Goal: Task Accomplishment & Management: Complete application form

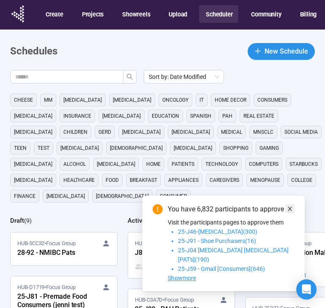
click at [288, 212] on icon "close" at bounding box center [290, 209] width 6 height 6
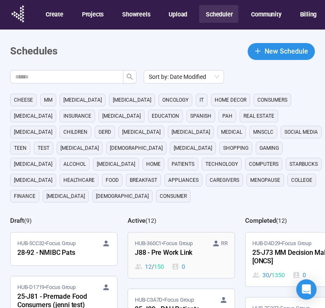
click at [185, 239] on span "HUB-360C1 • Focus Group" at bounding box center [164, 243] width 58 height 8
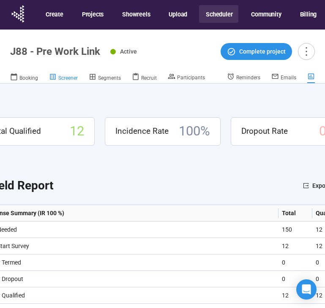
click at [72, 77] on span "Screener" at bounding box center [67, 78] width 19 height 6
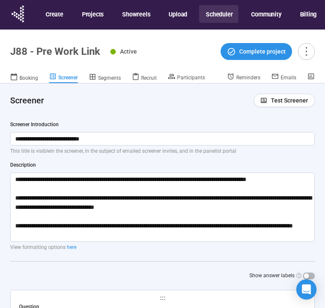
click at [105, 146] on div "**********" at bounding box center [162, 200] width 305 height 159
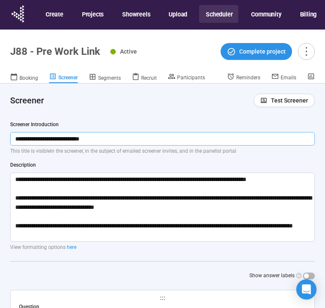
drag, startPoint x: 108, startPoint y: 141, endPoint x: 13, endPoint y: 140, distance: 95.0
click at [13, 140] on input "**********" at bounding box center [162, 139] width 305 height 14
paste input "**********"
drag, startPoint x: 270, startPoint y: 141, endPoint x: 178, endPoint y: 143, distance: 92.1
click at [178, 143] on input "**********" at bounding box center [162, 139] width 305 height 14
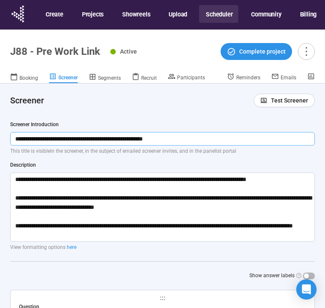
type input "**********"
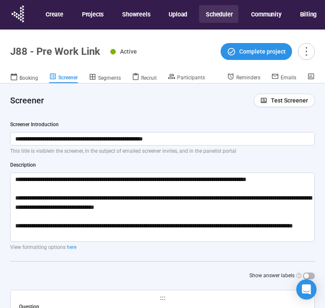
click at [261, 155] on div "**********" at bounding box center [162, 200] width 305 height 159
click at [220, 15] on button "Scheduler" at bounding box center [218, 14] width 39 height 18
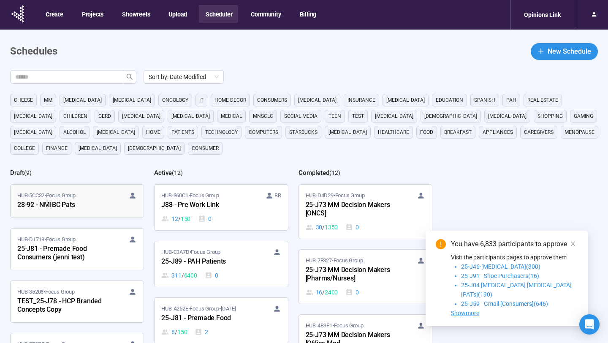
click at [85, 204] on div "28-92 - NMIBC Pats" at bounding box center [63, 205] width 93 height 11
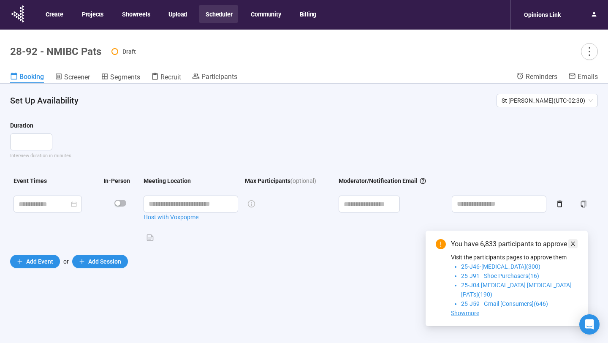
click at [574, 246] on icon "close" at bounding box center [573, 244] width 4 height 4
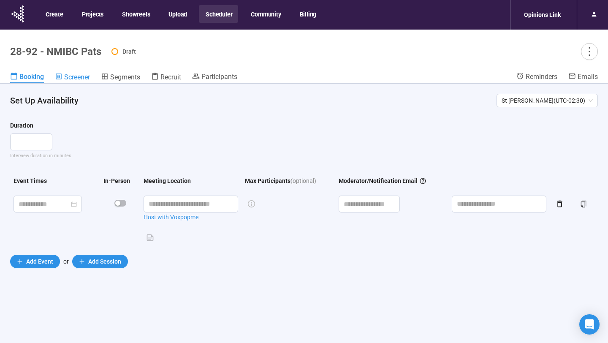
click at [80, 81] on span "Screener" at bounding box center [77, 77] width 26 height 8
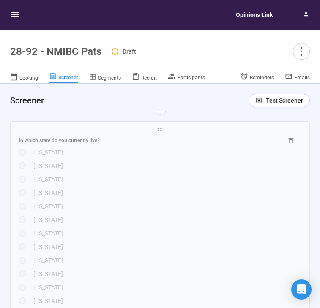
scroll to position [622, 0]
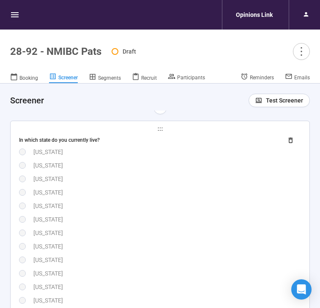
click at [119, 210] on div "California" at bounding box center [166, 205] width 267 height 9
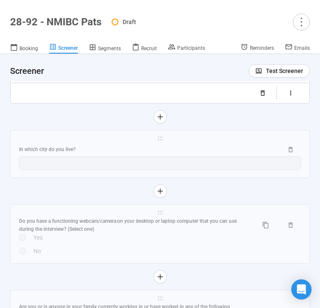
scroll to position [1794, 0]
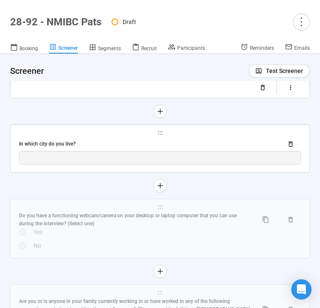
click at [124, 148] on div "In which city do you live?" at bounding box center [147, 144] width 257 height 8
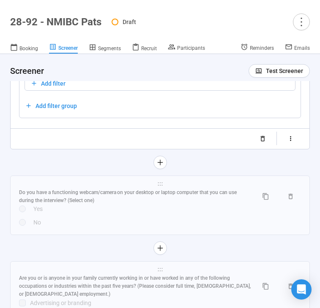
scroll to position [1528, 0]
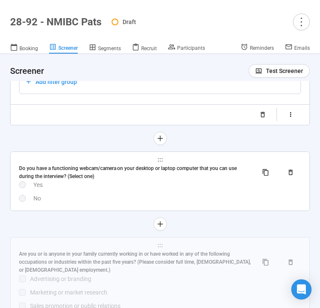
click at [119, 195] on div "No" at bounding box center [166, 198] width 267 height 9
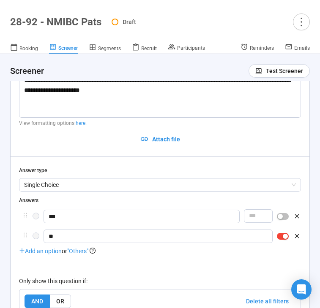
scroll to position [1322, 0]
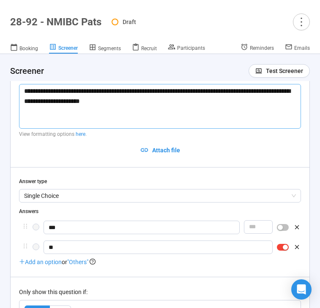
drag, startPoint x: 131, startPoint y: 102, endPoint x: 82, endPoint y: 104, distance: 48.2
click at [82, 104] on textarea "**********" at bounding box center [160, 106] width 282 height 45
type textarea "**********"
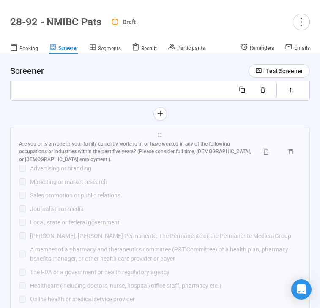
scroll to position [1733, 0]
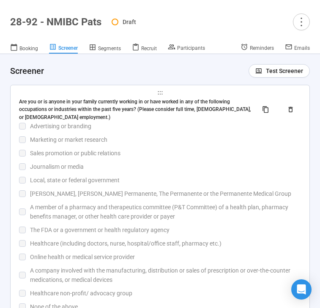
click at [124, 152] on div "Sales promotion or public relations" at bounding box center [165, 153] width 271 height 9
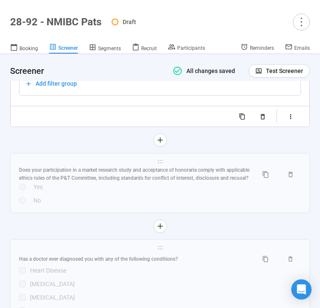
scroll to position [1965, 0]
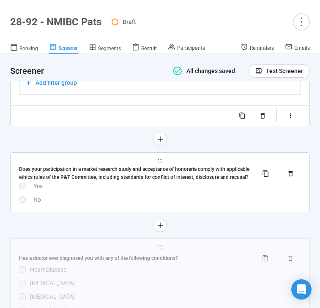
click at [113, 204] on div "No" at bounding box center [166, 199] width 267 height 9
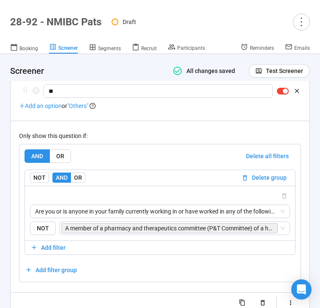
scroll to position [1826, 0]
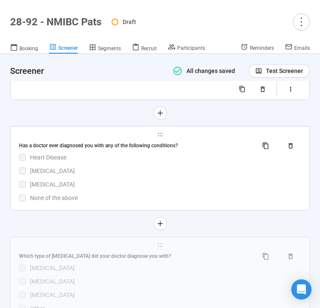
click at [115, 199] on div "None of the above" at bounding box center [165, 197] width 271 height 9
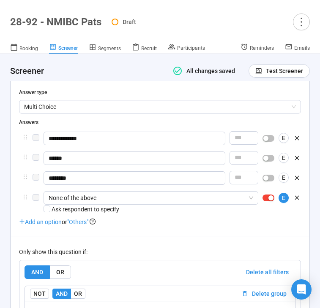
scroll to position [1846, 0]
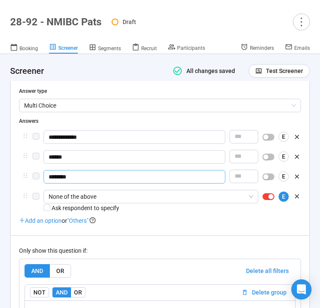
click at [125, 184] on input "********" at bounding box center [135, 177] width 182 height 14
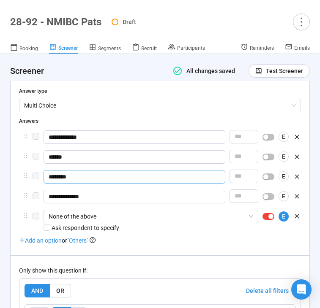
type input "**********"
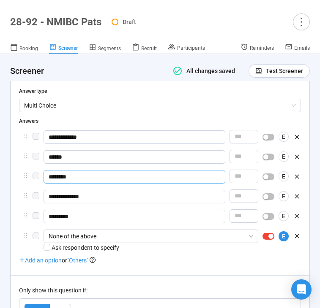
type input "*********"
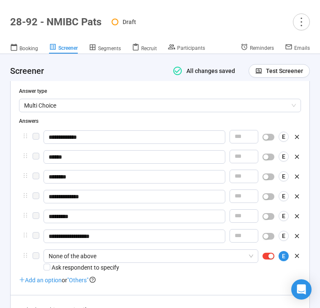
type input "**********"
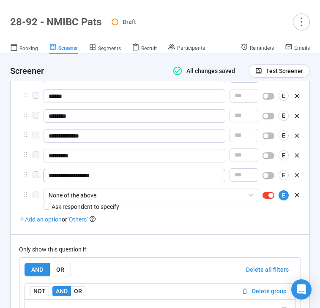
scroll to position [1910, 0]
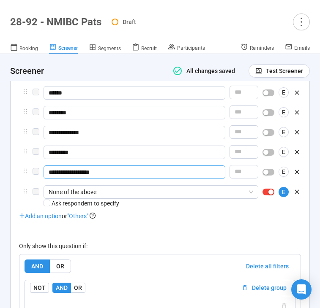
click at [185, 245] on div "Only show this question if: AND OR Delete all filters NOT AND OR Delete group S…" at bounding box center [160, 312] width 282 height 162
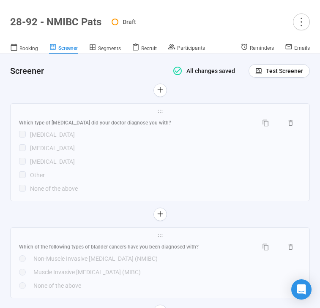
scroll to position [2259, 0]
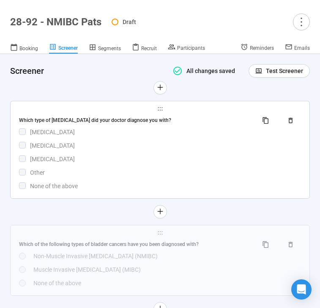
click at [185, 164] on div "Bladder Cancer" at bounding box center [165, 159] width 271 height 9
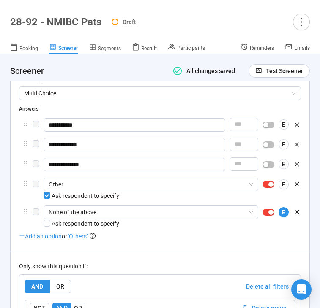
scroll to position [2011, 0]
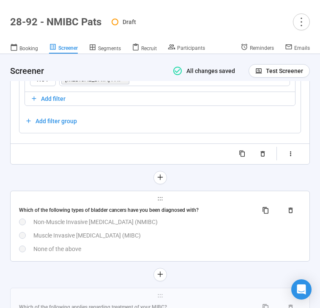
click at [179, 254] on div "Which of the following types of bladder cancers have you been diagnosed with? N…" at bounding box center [160, 229] width 282 height 50
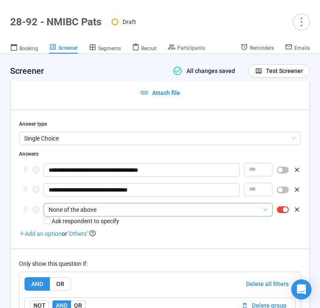
scroll to position [2099, 0]
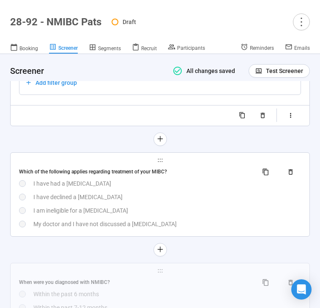
click at [160, 216] on div "Which of the following applies regarding treatment of your MIBC? I have had a r…" at bounding box center [160, 197] width 282 height 63
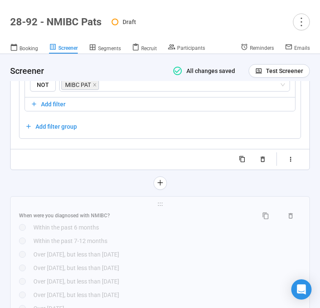
scroll to position [2481, 0]
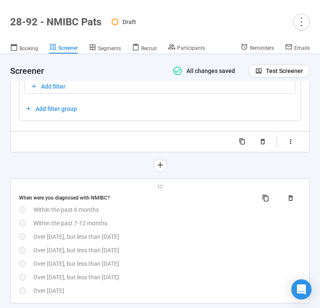
click at [105, 242] on div "Over 1 year ago, but less than 3 years ago" at bounding box center [166, 236] width 267 height 9
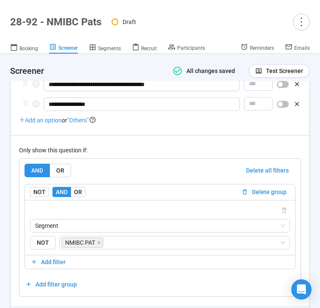
scroll to position [2484, 0]
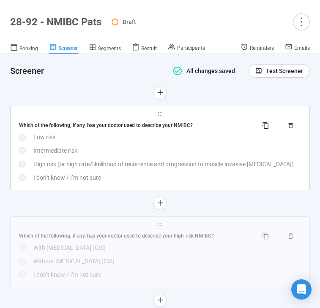
click at [158, 169] on div "High risk (or high rate/likelihood of recurrence and progression to muscle inva…" at bounding box center [166, 164] width 267 height 9
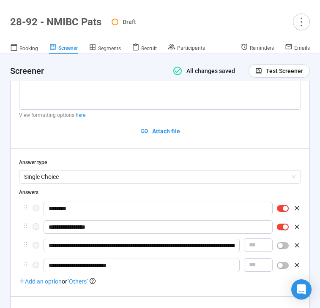
scroll to position [2408, 0]
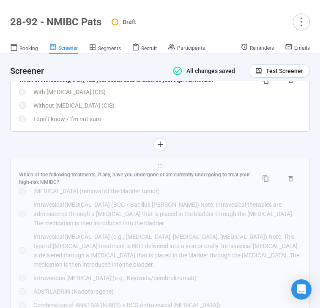
click at [133, 124] on div "I don’t know / I’m not sure" at bounding box center [166, 118] width 267 height 9
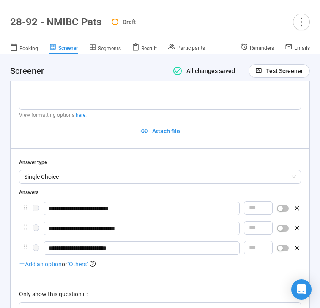
scroll to position [2518, 0]
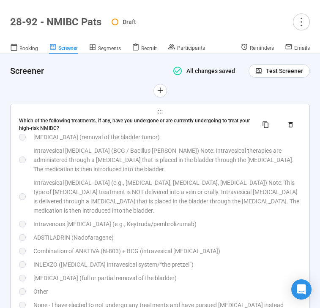
drag, startPoint x: 104, startPoint y: 186, endPoint x: 16, endPoint y: 239, distance: 103.4
click at [104, 174] on div "Intravesical immunotherapy (BCG / Bacillus Calmette-Guérin) Note: Intravesical …" at bounding box center [166, 160] width 267 height 28
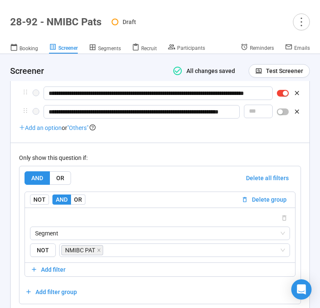
scroll to position [2918, 0]
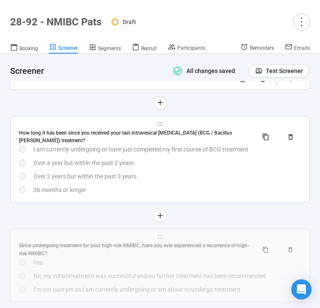
click at [113, 195] on div "How long it has been since you received your last intravesical immunotherapy (B…" at bounding box center [160, 162] width 282 height 66
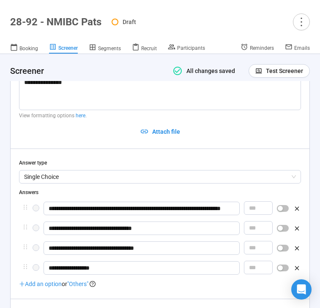
scroll to position [2870, 0]
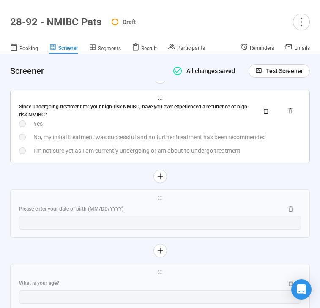
drag, startPoint x: 112, startPoint y: 157, endPoint x: 94, endPoint y: 167, distance: 21.0
click at [112, 155] on div "Since undergoing treatment for your high-risk NMIBC, have you ever experienced …" at bounding box center [160, 129] width 282 height 52
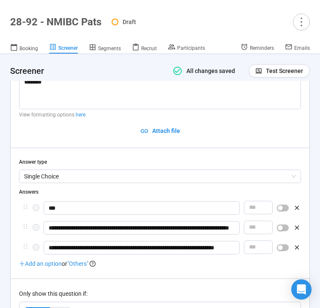
scroll to position [2983, 0]
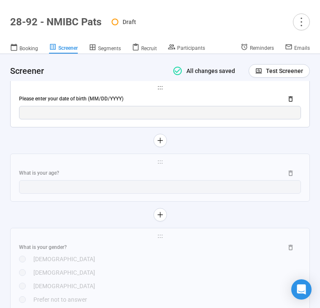
click at [109, 103] on div "Please enter your date of birth (MM/DD/YYYY)" at bounding box center [147, 99] width 257 height 8
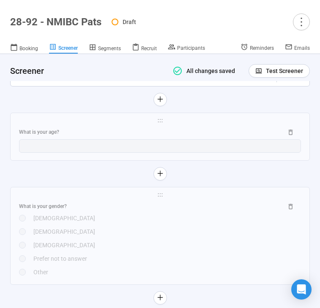
scroll to position [3396, 0]
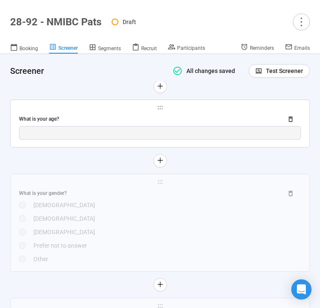
click at [92, 123] on div "What is your age?" at bounding box center [147, 119] width 257 height 8
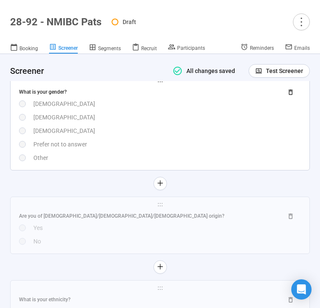
click at [96, 122] on div "Female" at bounding box center [166, 117] width 267 height 9
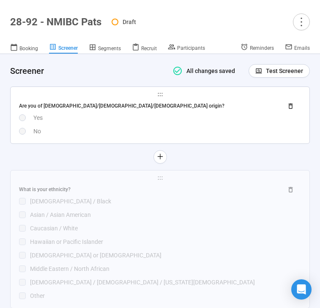
click at [97, 122] on div "Yes" at bounding box center [166, 117] width 267 height 9
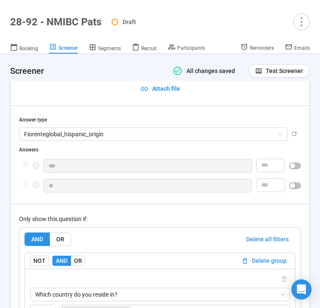
scroll to position [3355, 0]
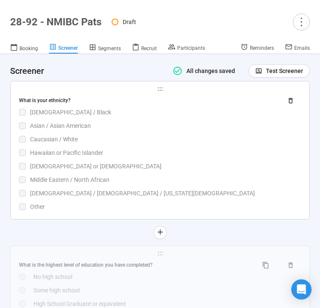
click at [96, 171] on div "Hispanic or Latino" at bounding box center [165, 166] width 271 height 9
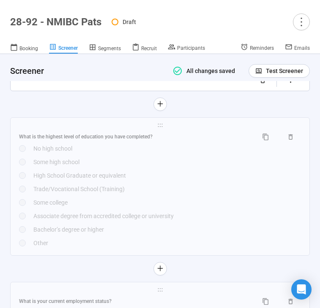
scroll to position [3892, 0]
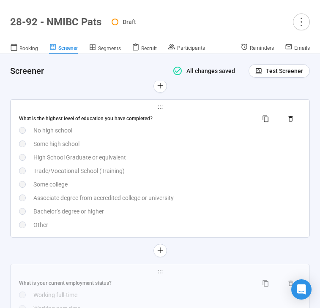
click at [82, 189] on div "Some college" at bounding box center [166, 184] width 267 height 9
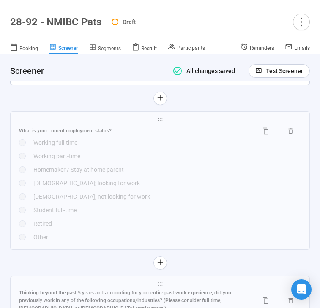
scroll to position [4103, 0]
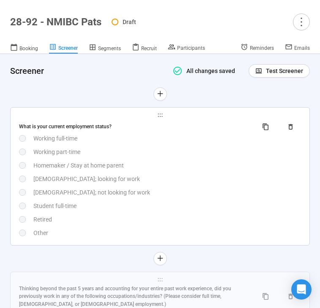
click at [88, 176] on div "What is your current employment status? Working full-time Working part-time Hom…" at bounding box center [160, 178] width 282 height 117
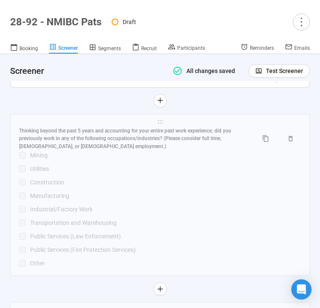
scroll to position [4263, 0]
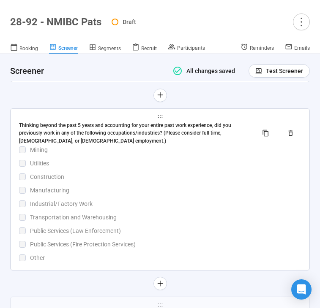
click at [108, 182] on div "Construction" at bounding box center [165, 176] width 271 height 9
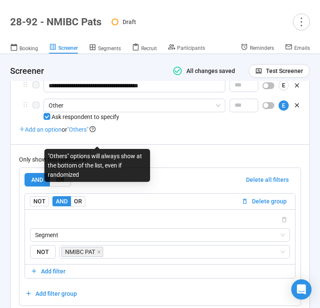
scroll to position [4202, 0]
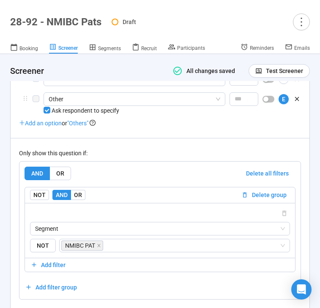
click at [82, 127] on span ""Others"" at bounding box center [77, 123] width 21 height 7
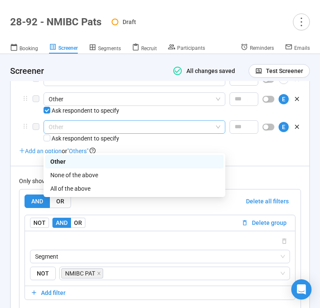
click at [110, 133] on span "Other" at bounding box center [134, 127] width 171 height 13
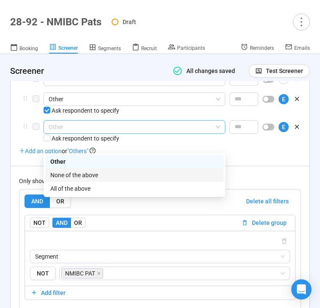
click at [96, 171] on div "None of the above" at bounding box center [134, 175] width 168 height 9
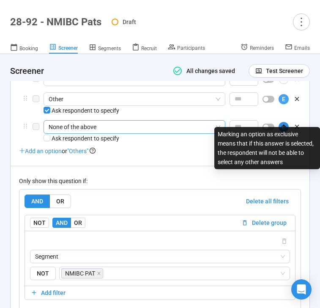
click at [283, 104] on span "E" at bounding box center [283, 99] width 3 height 9
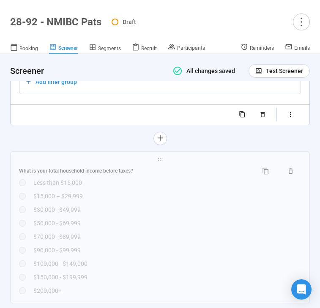
scroll to position [4464, 0]
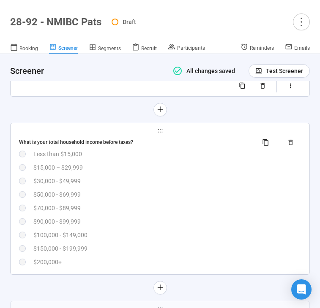
click at [132, 199] on div "$50,000 - $69,999" at bounding box center [166, 194] width 267 height 9
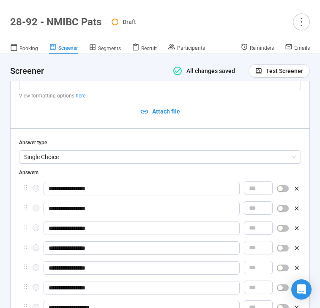
scroll to position [4139, 0]
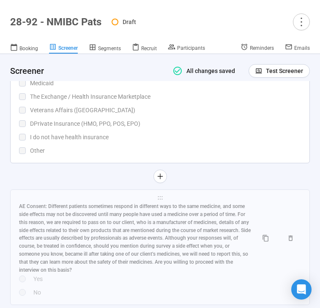
click at [95, 151] on div "Which of the following health insurance coverages do you currently have? (Selec…" at bounding box center [160, 104] width 282 height 104
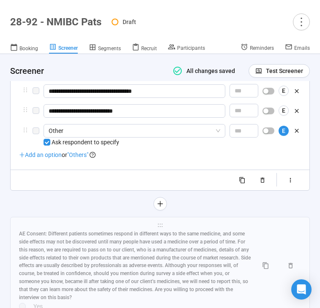
scroll to position [4514, 0]
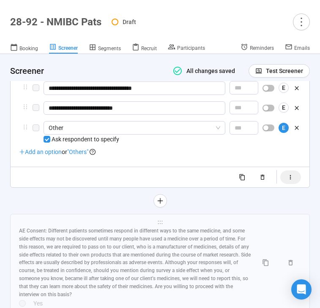
click at [294, 184] on button "button" at bounding box center [290, 178] width 21 height 14
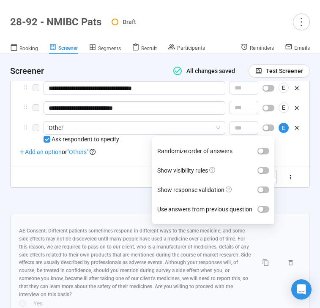
click at [268, 180] on label "Show visibility rules" at bounding box center [213, 170] width 112 height 19
click at [268, 174] on button "Show visibility rules" at bounding box center [263, 170] width 12 height 7
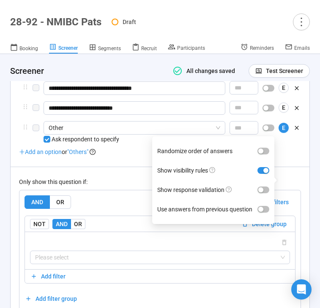
click at [117, 194] on div "Only show this question if: AND OR Delete all filters NOT AND OR Delete group P…" at bounding box center [160, 239] width 282 height 144
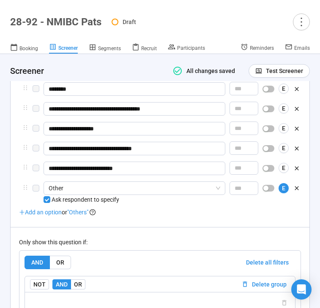
scroll to position [4454, 0]
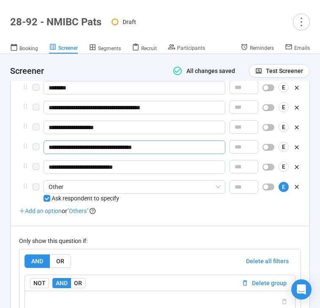
click at [52, 154] on input "**********" at bounding box center [135, 148] width 182 height 14
click at [155, 245] on div "**********" at bounding box center [160, 155] width 282 height 484
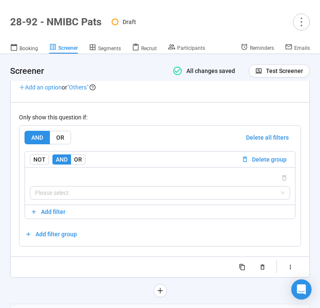
scroll to position [4581, 0]
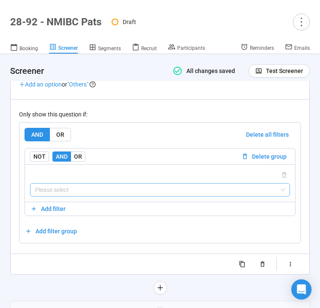
type input "**********"
click at [136, 196] on input "search" at bounding box center [160, 190] width 250 height 13
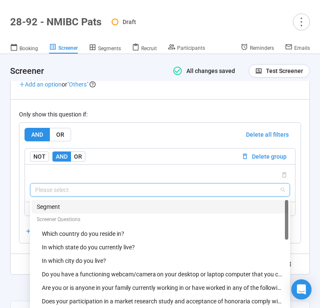
click at [119, 212] on div "Segment" at bounding box center [160, 206] width 246 height 9
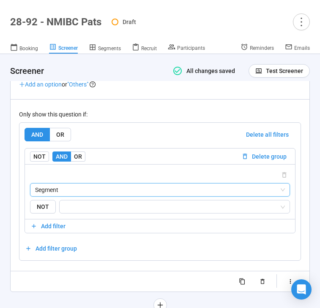
scroll to position [4639, 0]
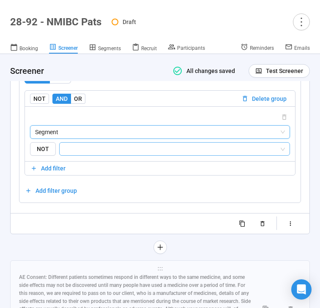
click at [134, 154] on input "search" at bounding box center [172, 149] width 215 height 10
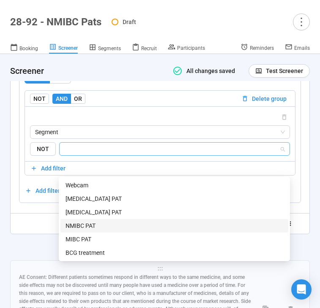
click at [110, 224] on div "NMIBC PAT" at bounding box center [174, 225] width 218 height 9
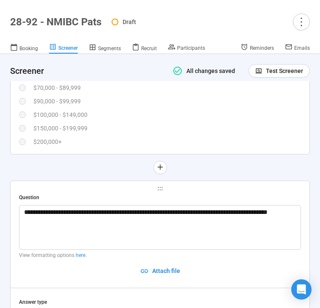
click at [109, 136] on div "What is your total household income before taxes? Less than $15,000 $15,000 – $…" at bounding box center [160, 81] width 282 height 131
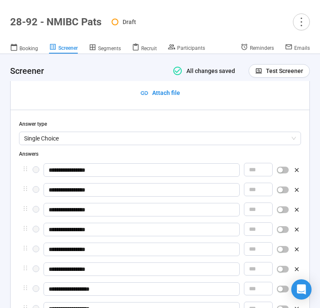
scroll to position [4139, 0]
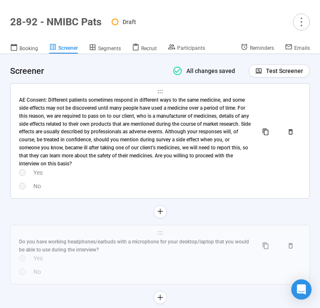
click at [103, 162] on div "AE Consent: Different patients sometimes respond in different ways to the same …" at bounding box center [135, 132] width 232 height 72
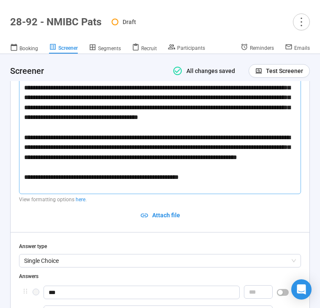
scroll to position [0, 0]
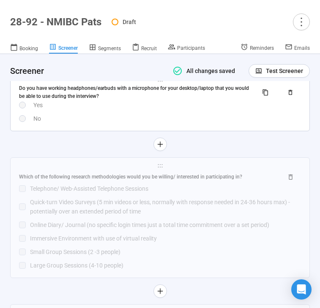
click at [115, 123] on div "No" at bounding box center [166, 118] width 267 height 9
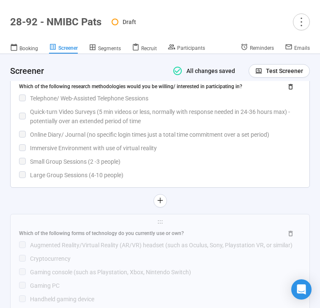
click at [104, 153] on div "Immersive Environment with use of virtual reality" at bounding box center [165, 148] width 271 height 9
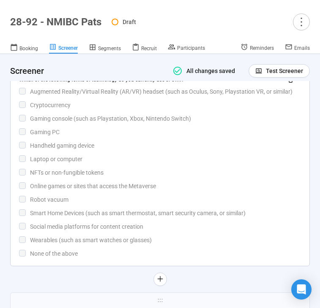
click at [105, 164] on div "Laptop or computer" at bounding box center [165, 159] width 271 height 9
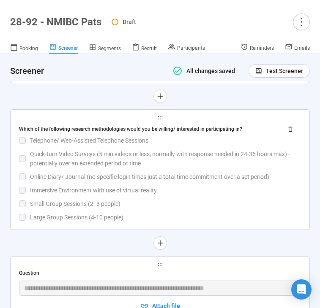
scroll to position [4623, 0]
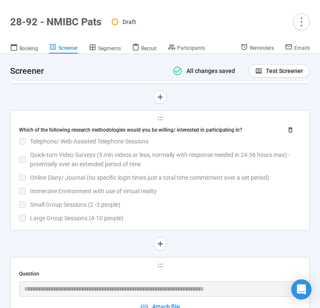
click at [95, 182] on div "Online Diary/ Journal (no specific login times just a total time commitment ove…" at bounding box center [165, 177] width 271 height 9
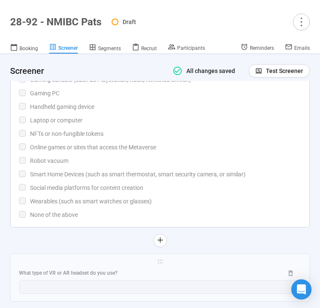
click at [98, 188] on div "Which of the following forms of technology do you currently use or own? Augment…" at bounding box center [160, 127] width 282 height 185
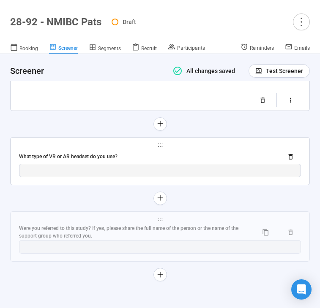
click at [104, 162] on div "What type of VR or AR headset do you use?" at bounding box center [160, 157] width 282 height 14
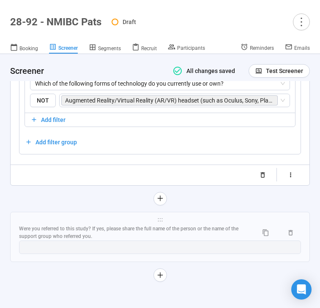
scroll to position [5296, 0]
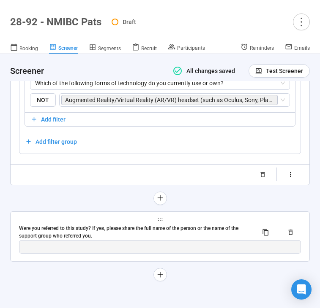
click at [91, 225] on div "Were you referred to this study? If yes, please share the full name of the pers…" at bounding box center [135, 233] width 232 height 16
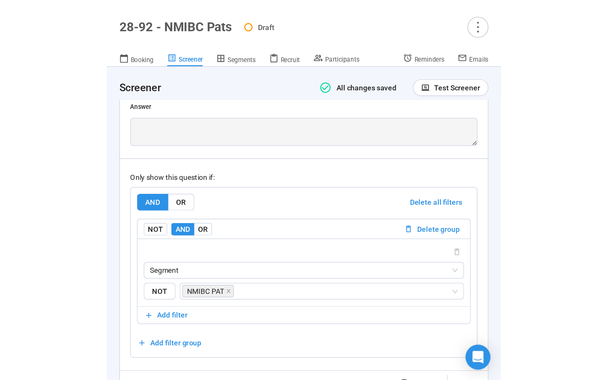
scroll to position [5335, 0]
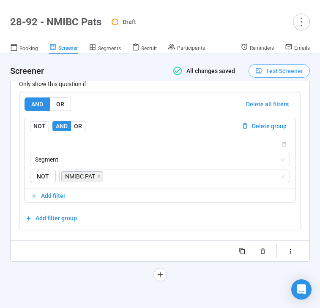
click at [266, 68] on span "Test Screener" at bounding box center [284, 70] width 37 height 9
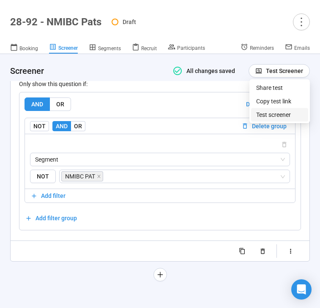
click at [280, 114] on link "Test screener" at bounding box center [273, 114] width 35 height 7
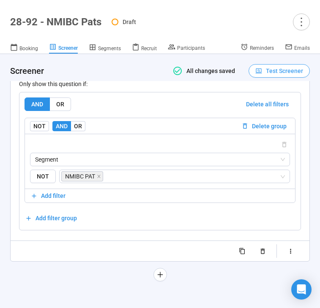
click at [268, 70] on span "Test Screener" at bounding box center [284, 70] width 37 height 9
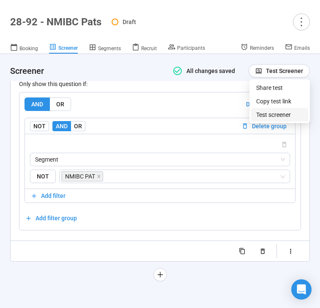
click at [263, 113] on link "Test screener" at bounding box center [273, 114] width 35 height 7
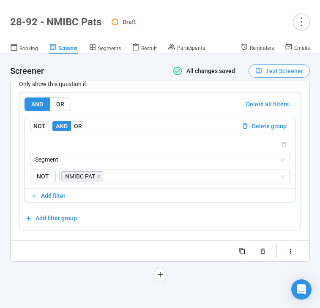
click at [279, 72] on span "Test Screener" at bounding box center [284, 70] width 37 height 9
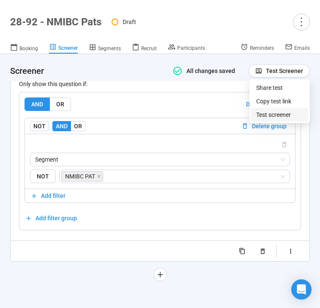
click at [267, 115] on link "Test screener" at bounding box center [273, 114] width 35 height 7
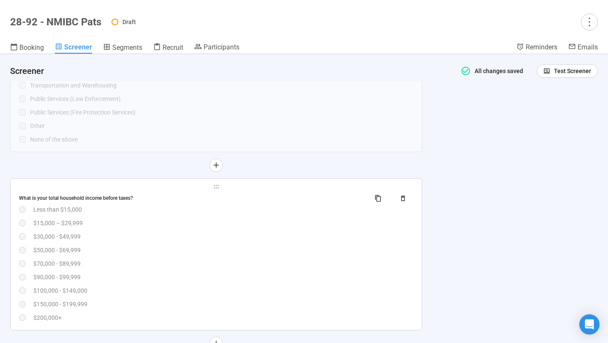
scroll to position [3914, 0]
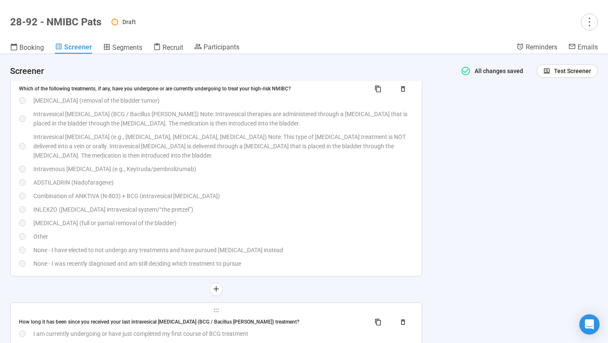
click at [356, 187] on div "ADSTILADRIN (Nadofaragene)" at bounding box center [223, 182] width 380 height 9
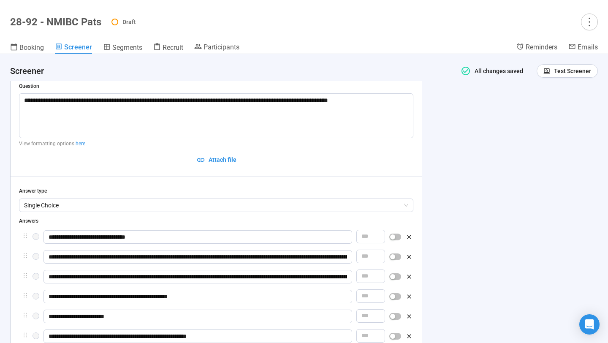
scroll to position [2560, 0]
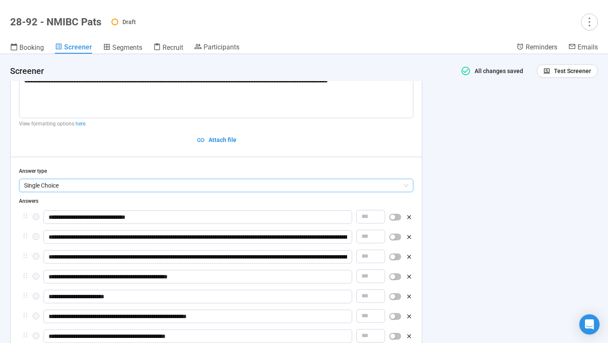
click at [306, 188] on span "Single Choice" at bounding box center [216, 185] width 384 height 13
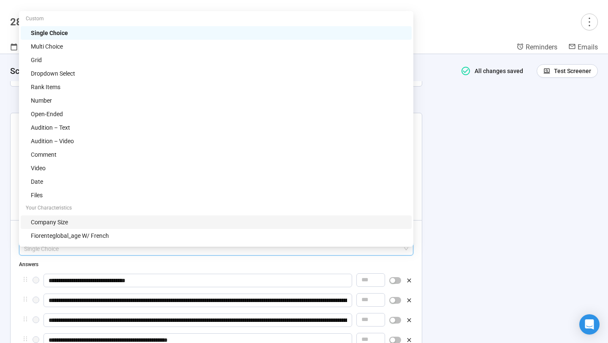
scroll to position [2493, 0]
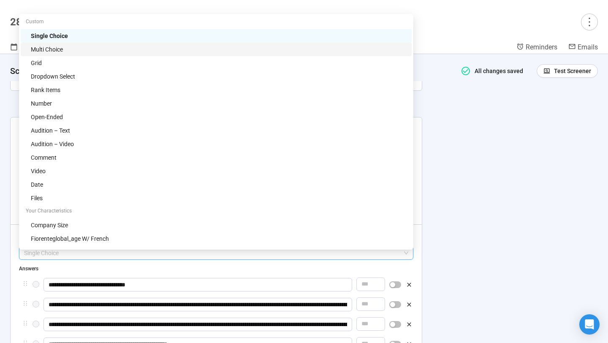
click at [355, 52] on div "Multi Choice" at bounding box center [219, 49] width 376 height 9
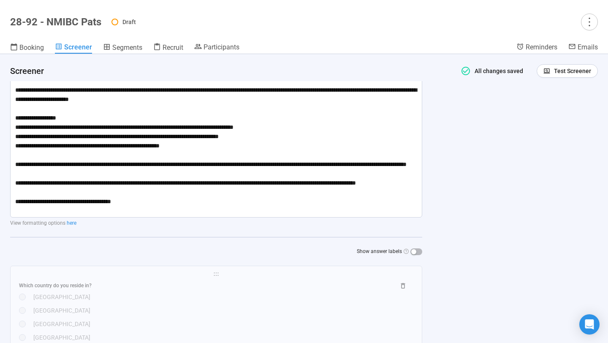
scroll to position [0, 0]
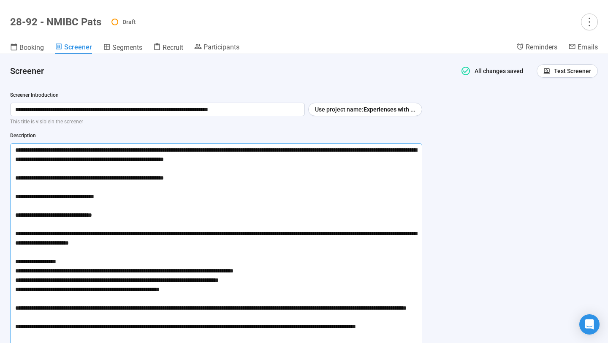
click at [381, 181] on textarea at bounding box center [216, 252] width 412 height 218
click at [582, 22] on button "button" at bounding box center [589, 22] width 17 height 17
click at [576, 36] on span "Project details" at bounding box center [572, 40] width 37 height 9
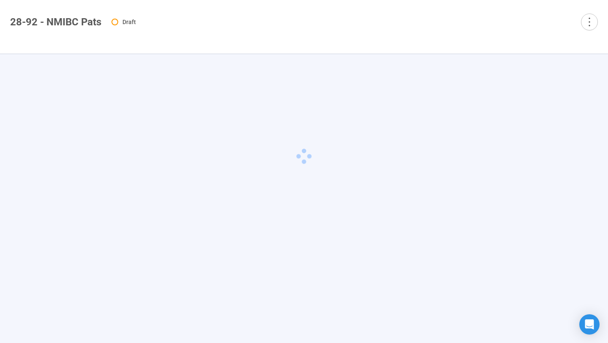
type textarea "**********"
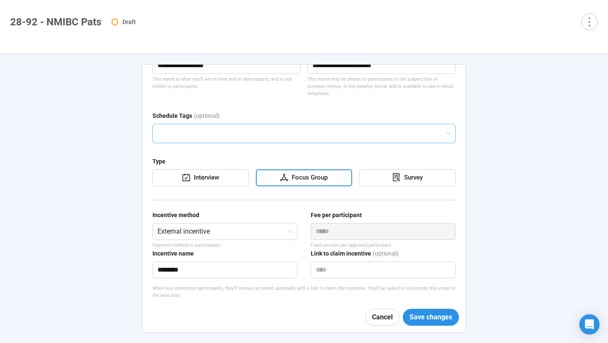
scroll to position [102, 0]
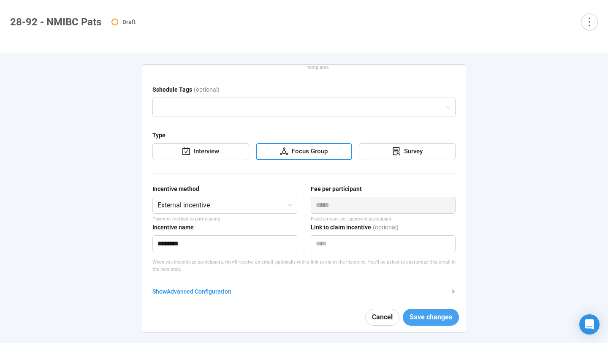
click at [424, 320] on span "Save changes" at bounding box center [431, 317] width 43 height 11
